Goal: Task Accomplishment & Management: Manage account settings

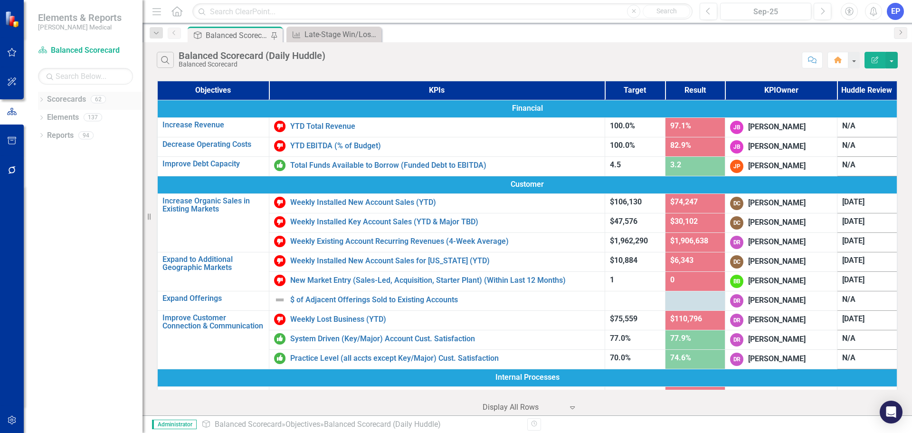
click at [72, 101] on link "Scorecards" at bounding box center [66, 99] width 39 height 11
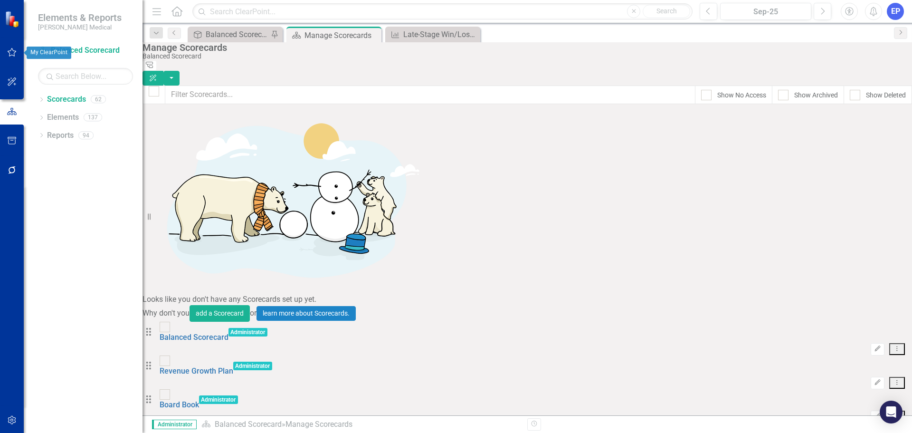
click at [10, 55] on icon "button" at bounding box center [12, 52] width 10 height 8
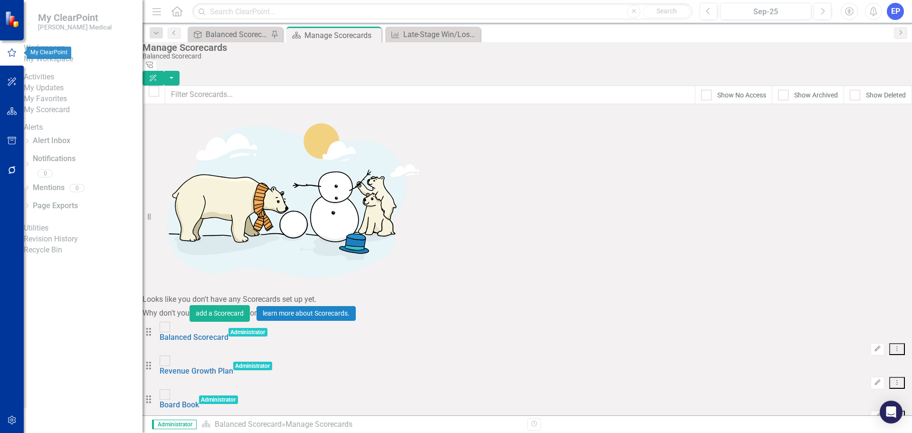
click at [68, 65] on link "My Workspace" at bounding box center [83, 59] width 119 height 11
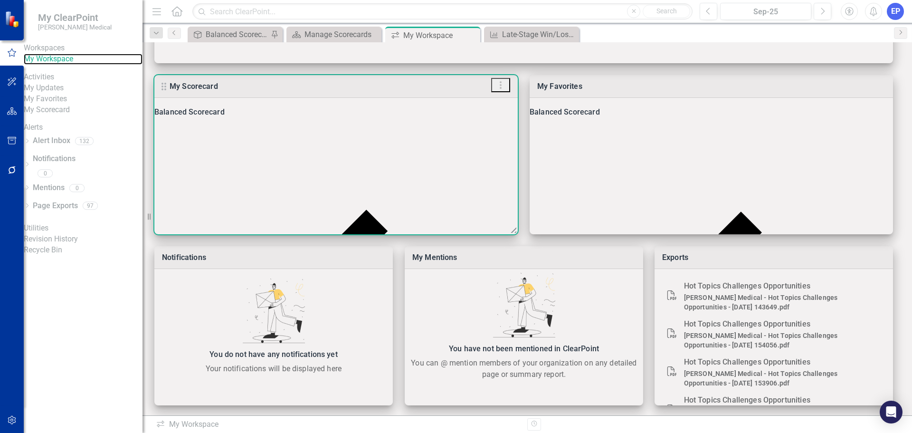
scroll to position [267, 0]
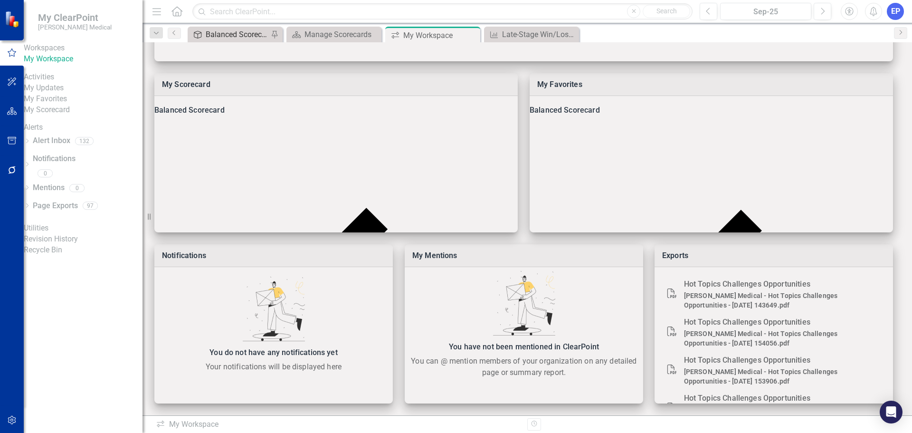
click at [228, 38] on div "Balanced Scorecard (Daily Huddle)" at bounding box center [237, 35] width 63 height 12
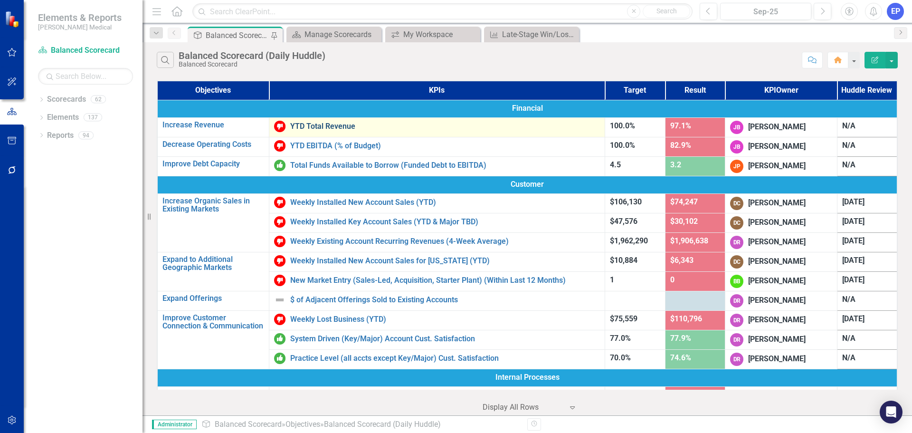
click at [316, 126] on link "YTD Total Revenue" at bounding box center [445, 126] width 310 height 9
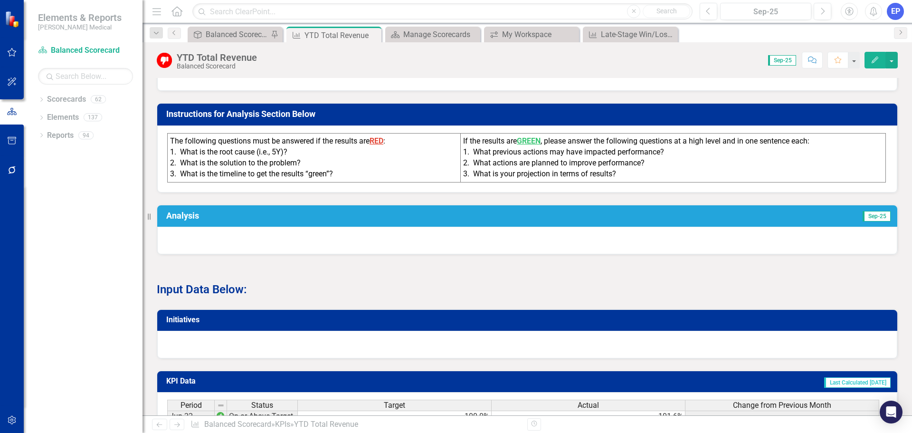
scroll to position [238, 0]
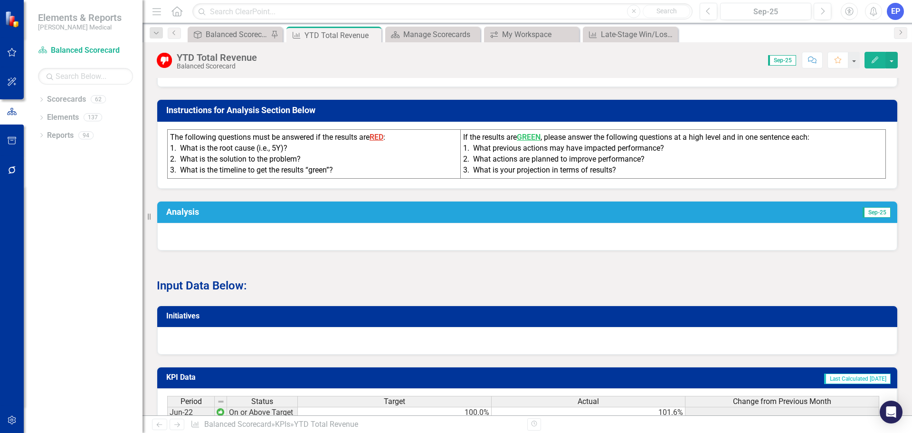
click at [761, 231] on div at bounding box center [527, 237] width 740 height 28
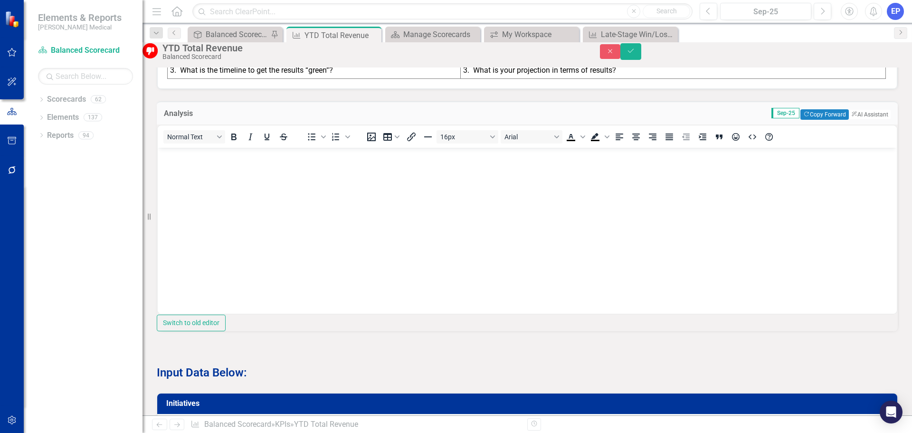
scroll to position [333, 0]
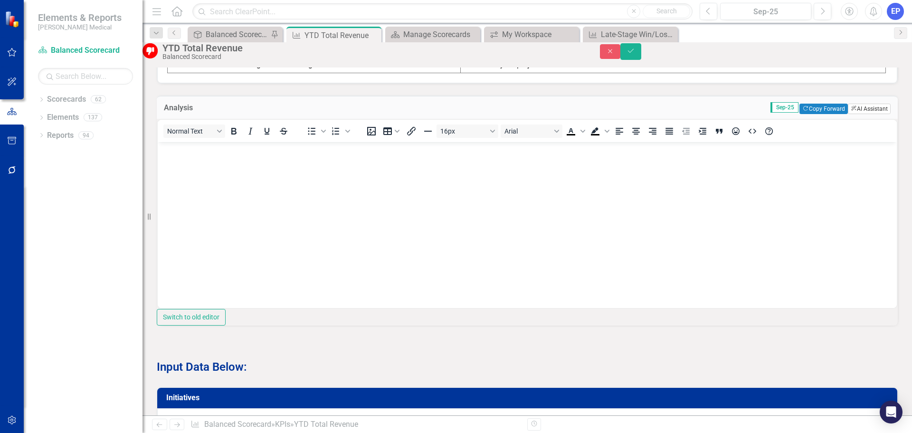
click at [852, 114] on button "ClearPoint AI AI Assistant" at bounding box center [869, 109] width 43 height 10
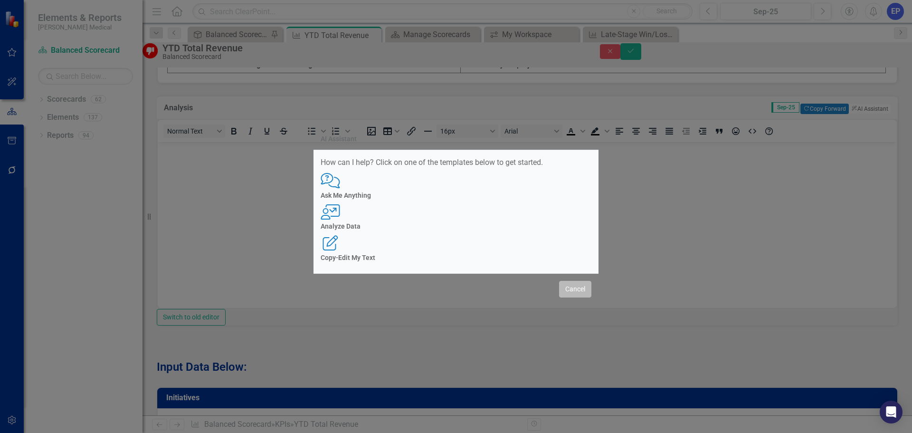
click at [565, 282] on button "Cancel" at bounding box center [575, 289] width 32 height 17
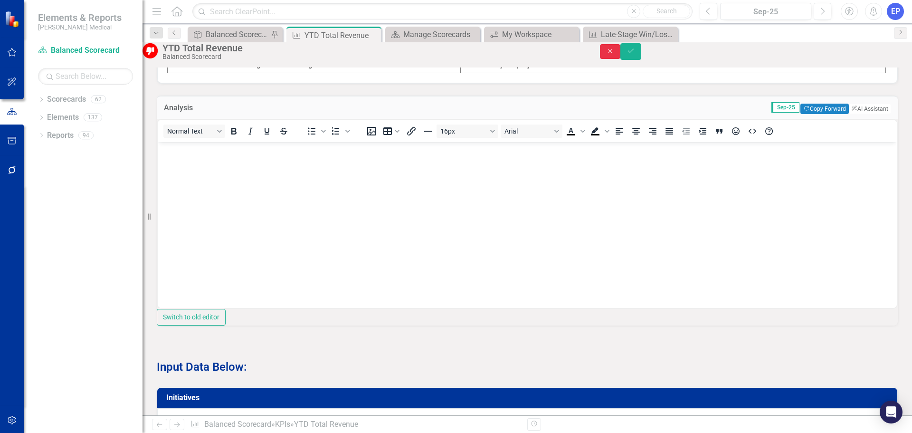
click at [612, 53] on icon "button" at bounding box center [610, 51] width 4 height 4
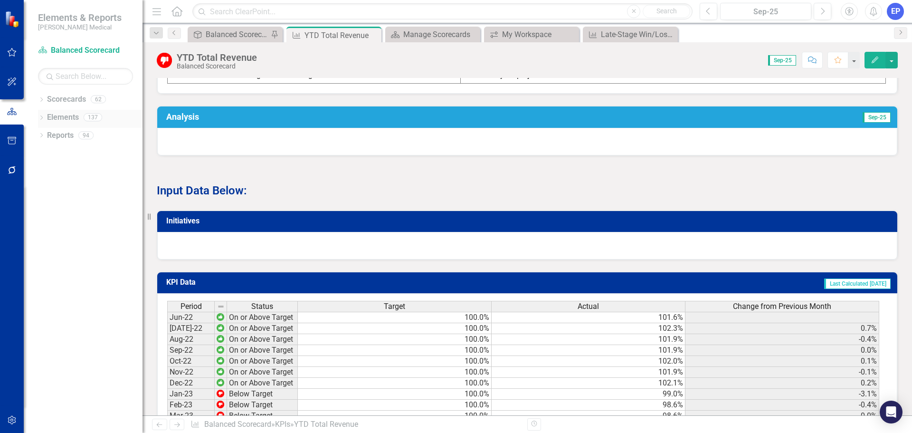
click at [67, 115] on link "Elements" at bounding box center [63, 117] width 32 height 11
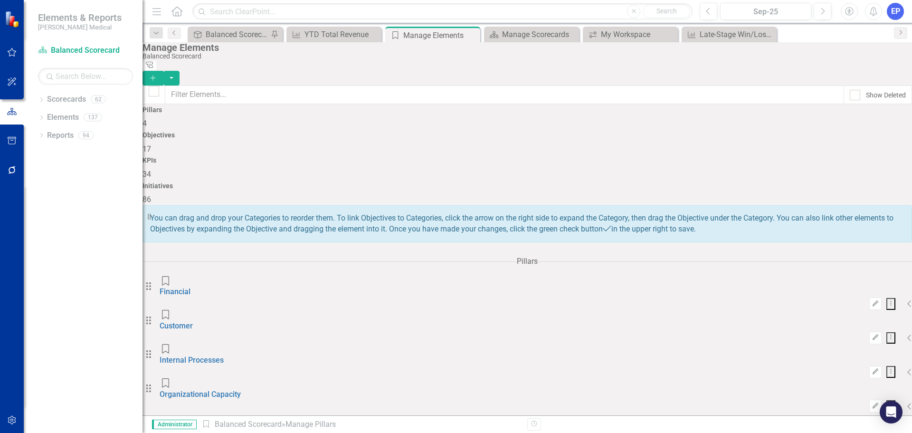
click at [616, 157] on h4 "KPIs" at bounding box center [528, 160] width 770 height 7
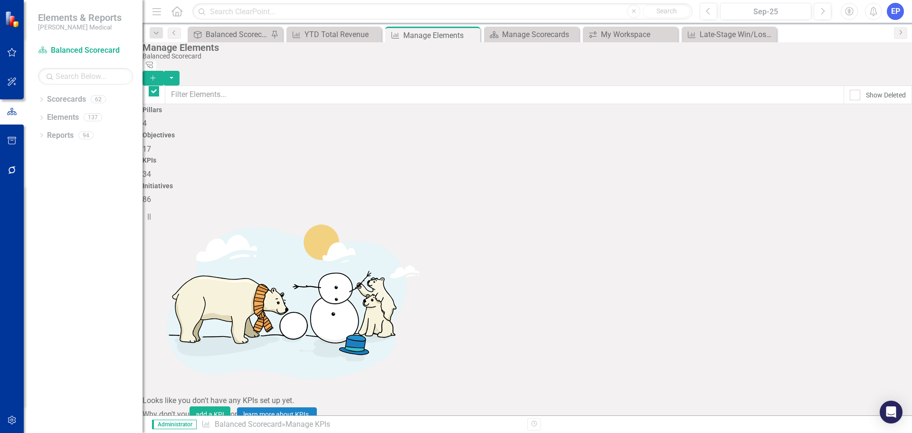
checkbox input "false"
click at [232, 34] on div "Balanced Scorecard (Daily Huddle)" at bounding box center [237, 35] width 63 height 12
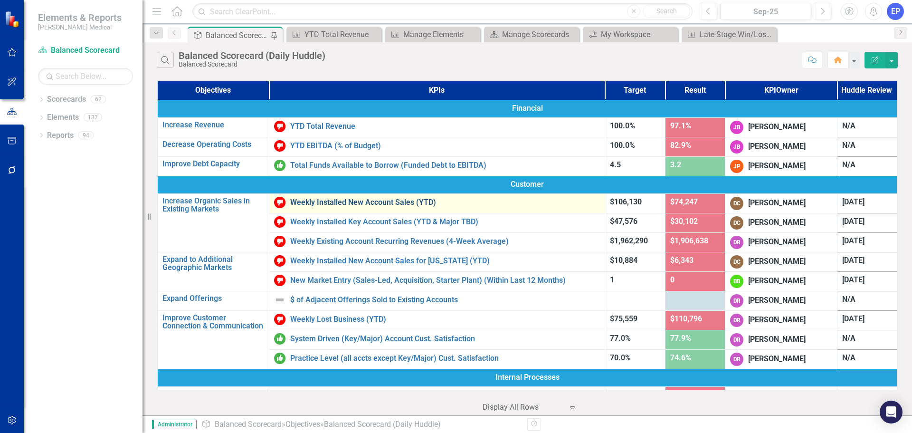
click at [321, 206] on link "Weekly Installed New Account Sales (YTD)" at bounding box center [445, 202] width 310 height 9
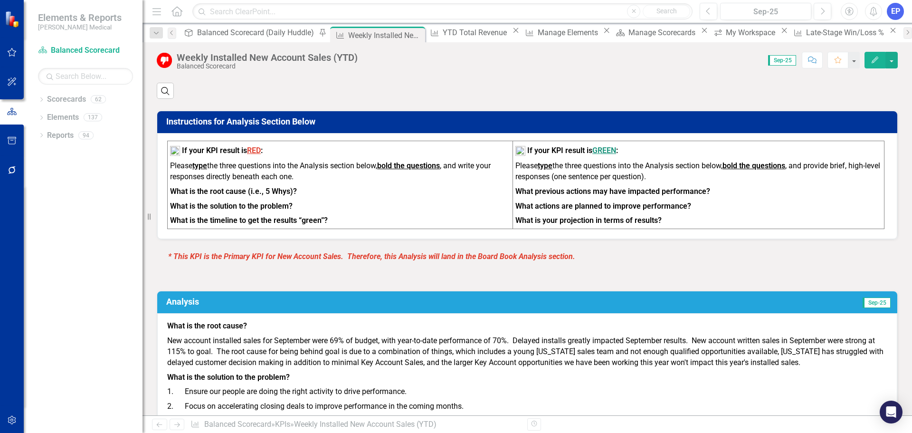
scroll to position [428, 0]
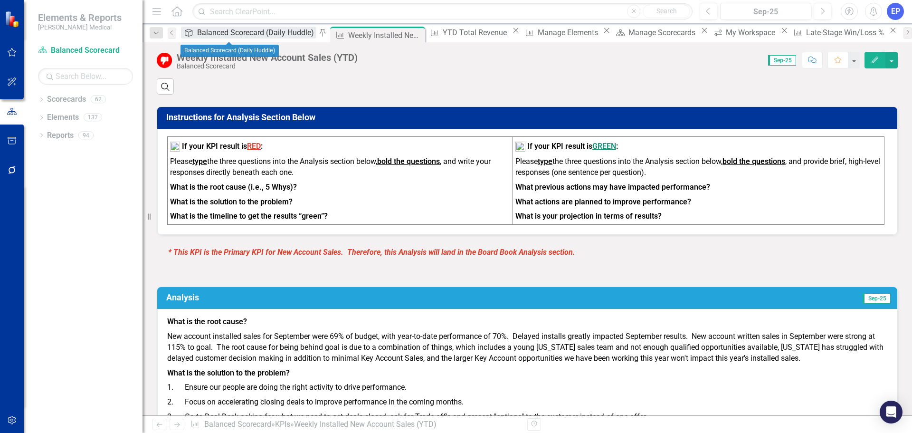
click at [221, 30] on div "Balanced Scorecard (Daily Huddle)" at bounding box center [256, 33] width 119 height 12
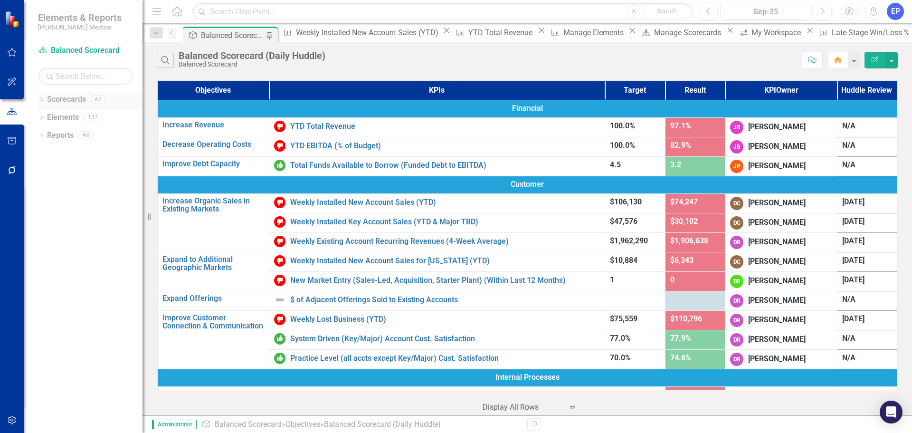
click at [41, 101] on icon "Dropdown" at bounding box center [41, 100] width 7 height 5
click at [36, 224] on icon "Dropdown" at bounding box center [32, 225] width 7 height 6
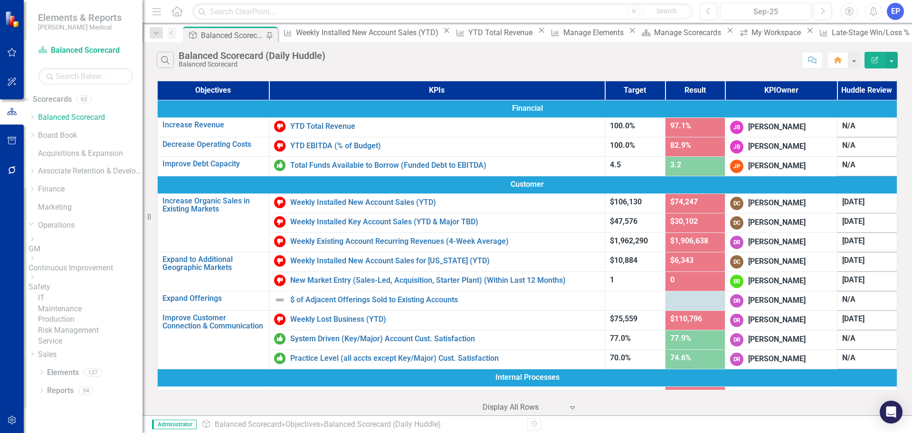
click at [36, 280] on icon "Dropdown" at bounding box center [32, 277] width 7 height 6
click at [78, 295] on link "[US_STATE] - Safety" at bounding box center [90, 294] width 105 height 11
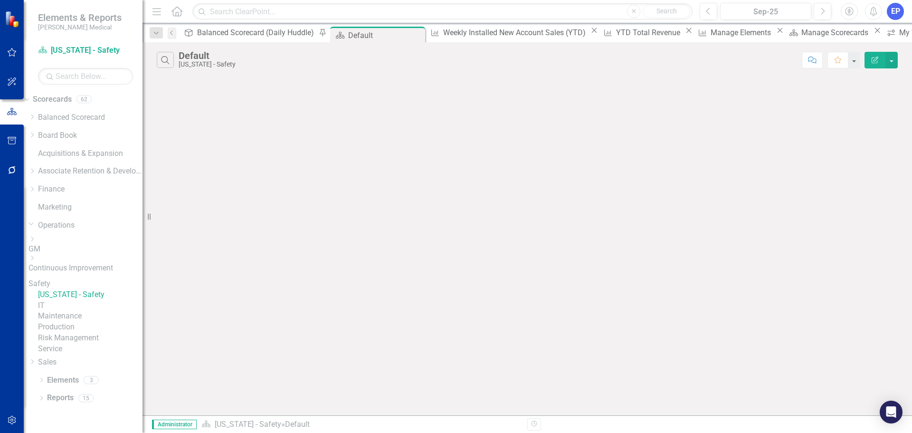
scroll to position [19, 0]
click at [42, 383] on icon "Dropdown" at bounding box center [41, 380] width 7 height 5
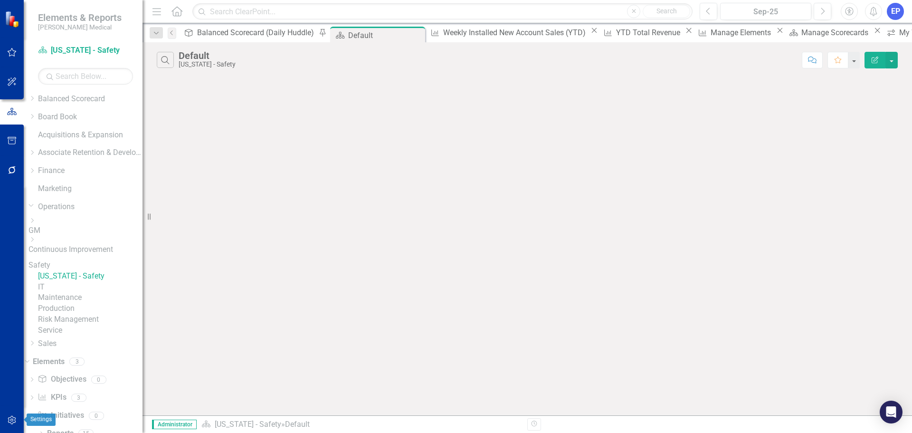
click at [10, 421] on icon "button" at bounding box center [12, 420] width 10 height 8
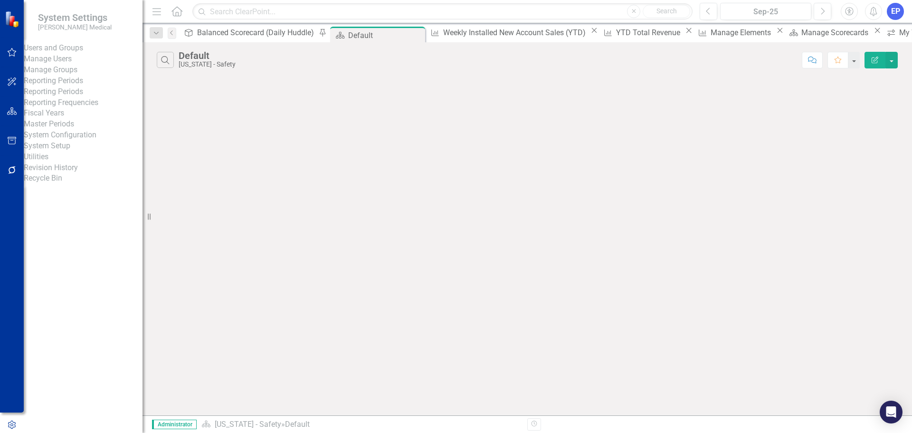
click at [11, 114] on icon "button" at bounding box center [12, 111] width 10 height 8
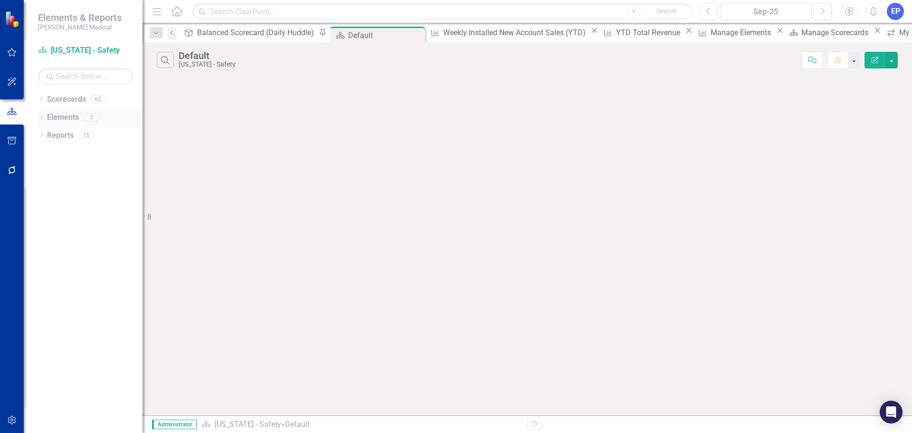
click at [60, 119] on link "Elements" at bounding box center [63, 117] width 32 height 11
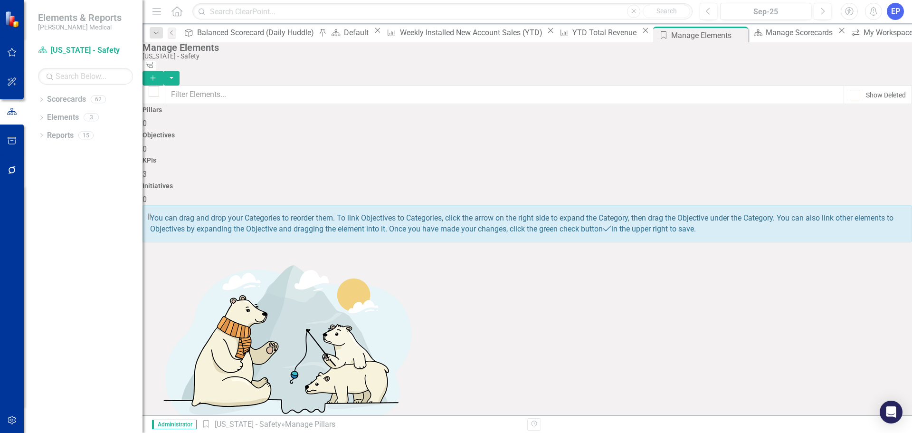
click at [610, 157] on div "KPIs 3" at bounding box center [528, 168] width 770 height 23
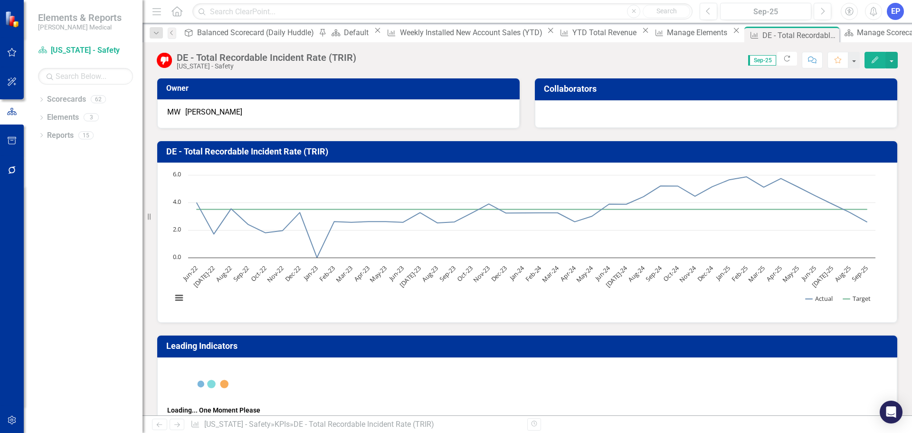
click at [875, 58] on icon "button" at bounding box center [875, 60] width 7 height 7
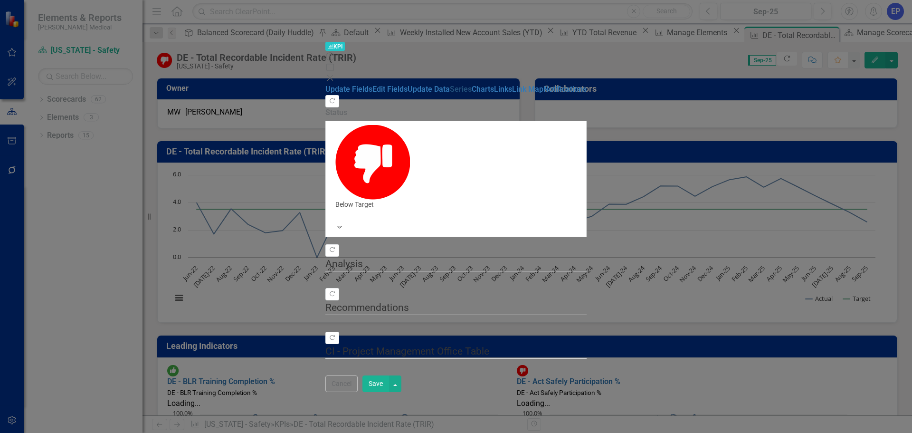
click at [450, 92] on link "Series" at bounding box center [461, 89] width 22 height 9
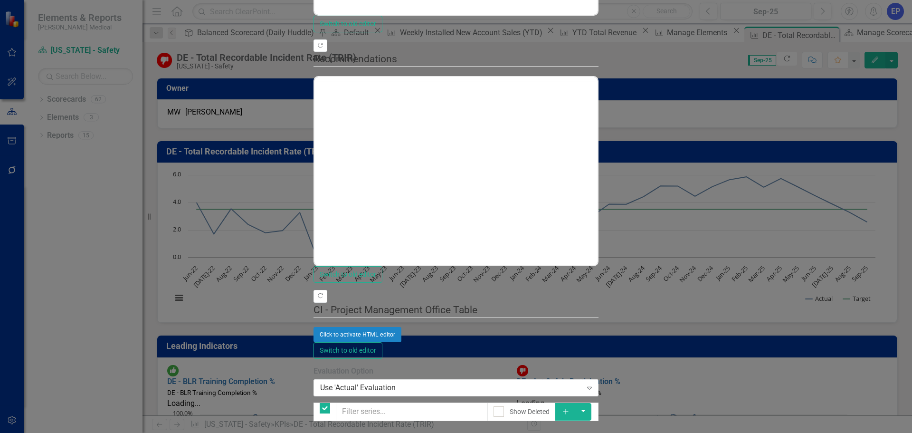
checkbox input "false"
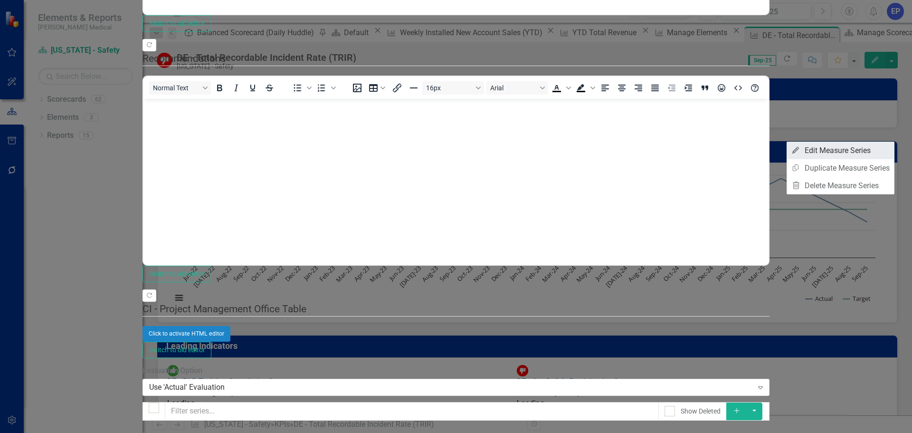
click at [858, 150] on link "Edit Edit Measure Series" at bounding box center [841, 151] width 108 height 18
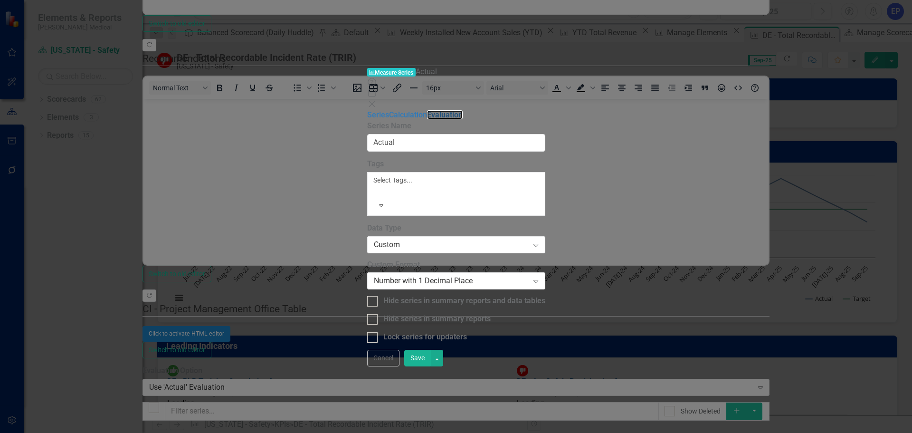
click at [427, 110] on link "Evaluation" at bounding box center [445, 114] width 36 height 9
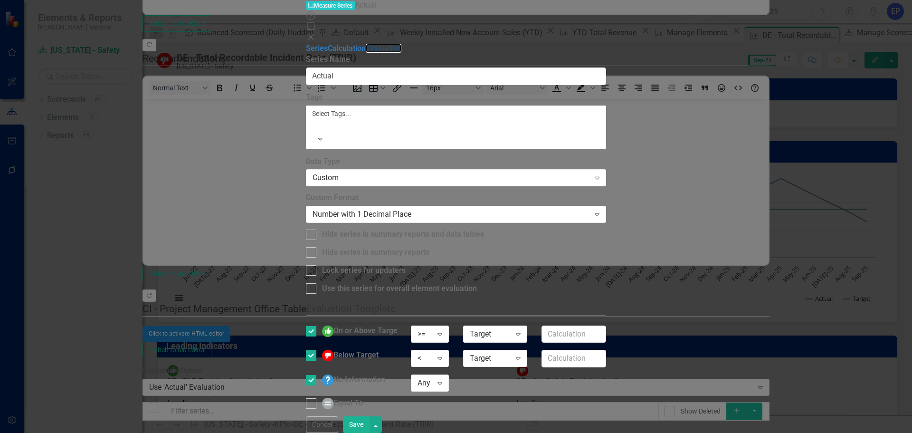
checkbox input "true"
click at [432, 328] on div ">=" at bounding box center [425, 333] width 15 height 11
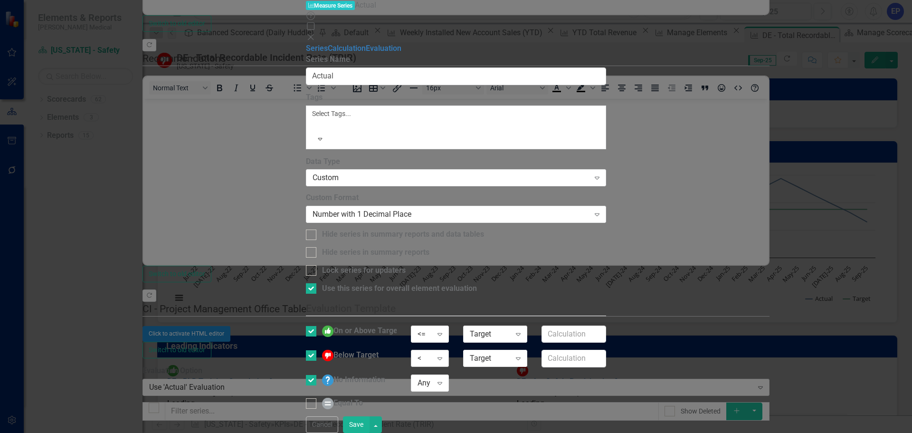
click at [432, 353] on div "<" at bounding box center [425, 358] width 15 height 11
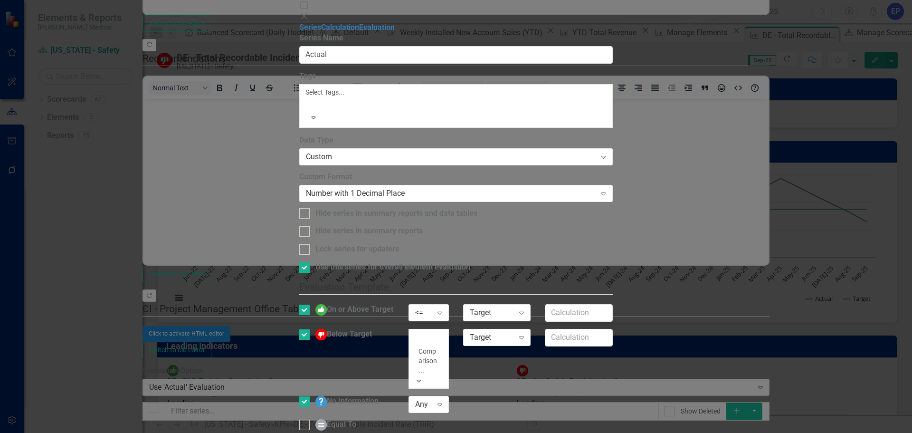
click at [552, 432] on div ">" at bounding box center [456, 438] width 912 height 11
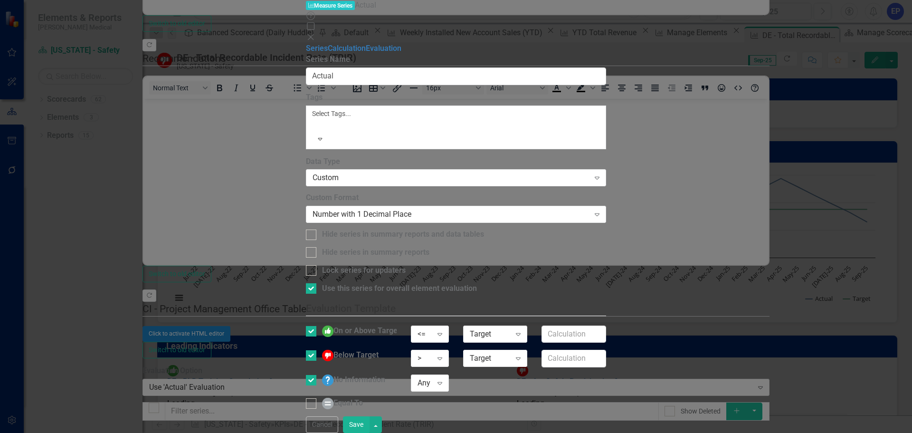
click at [370, 420] on button "Save" at bounding box center [356, 424] width 27 height 17
